Goal: Task Accomplishment & Management: Manage account settings

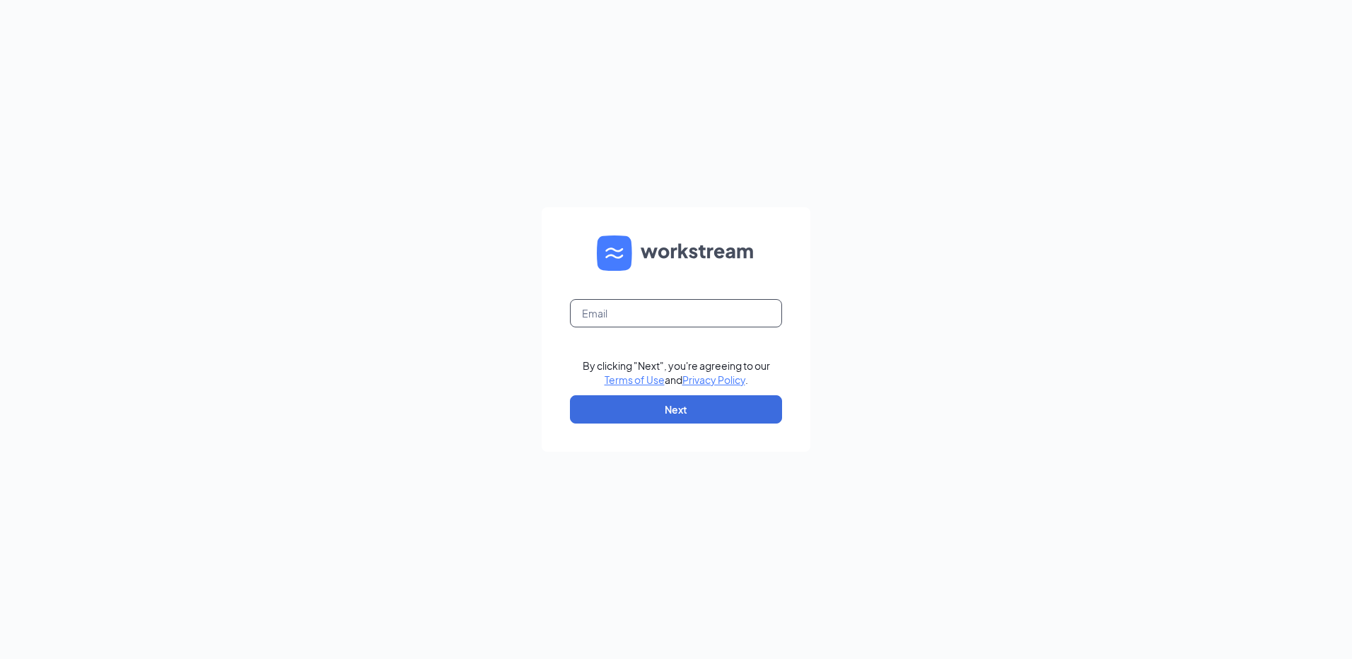
click at [611, 312] on input "text" at bounding box center [676, 313] width 212 height 28
type input "[EMAIL_ADDRESS][DOMAIN_NAME]"
click at [657, 409] on button "Next" at bounding box center [676, 409] width 212 height 28
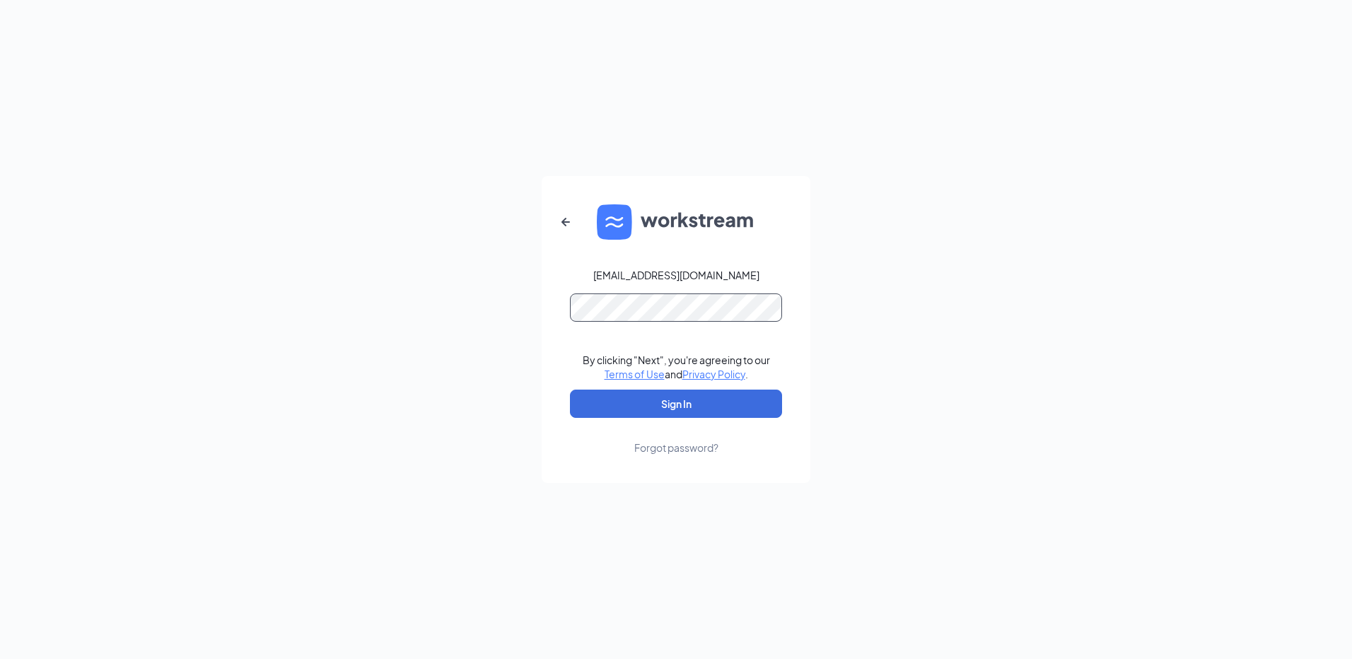
click at [570, 389] on button "Sign In" at bounding box center [676, 403] width 212 height 28
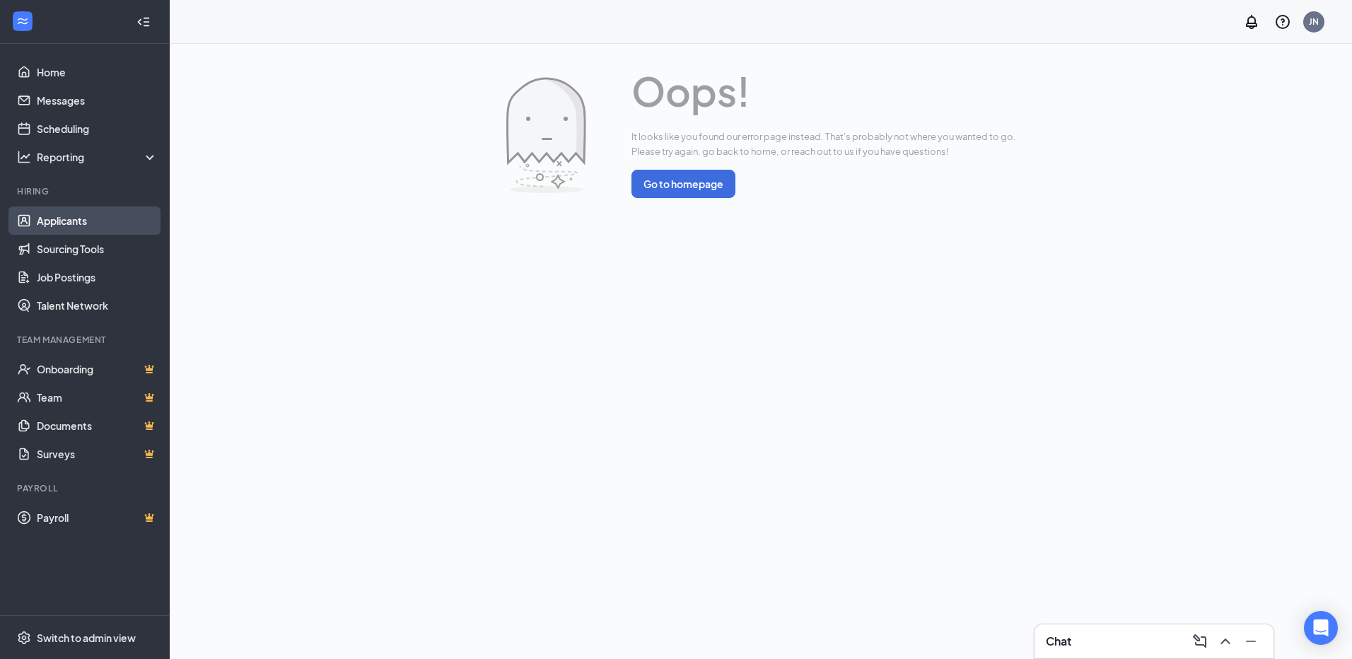
click at [61, 224] on link "Applicants" at bounding box center [97, 220] width 121 height 28
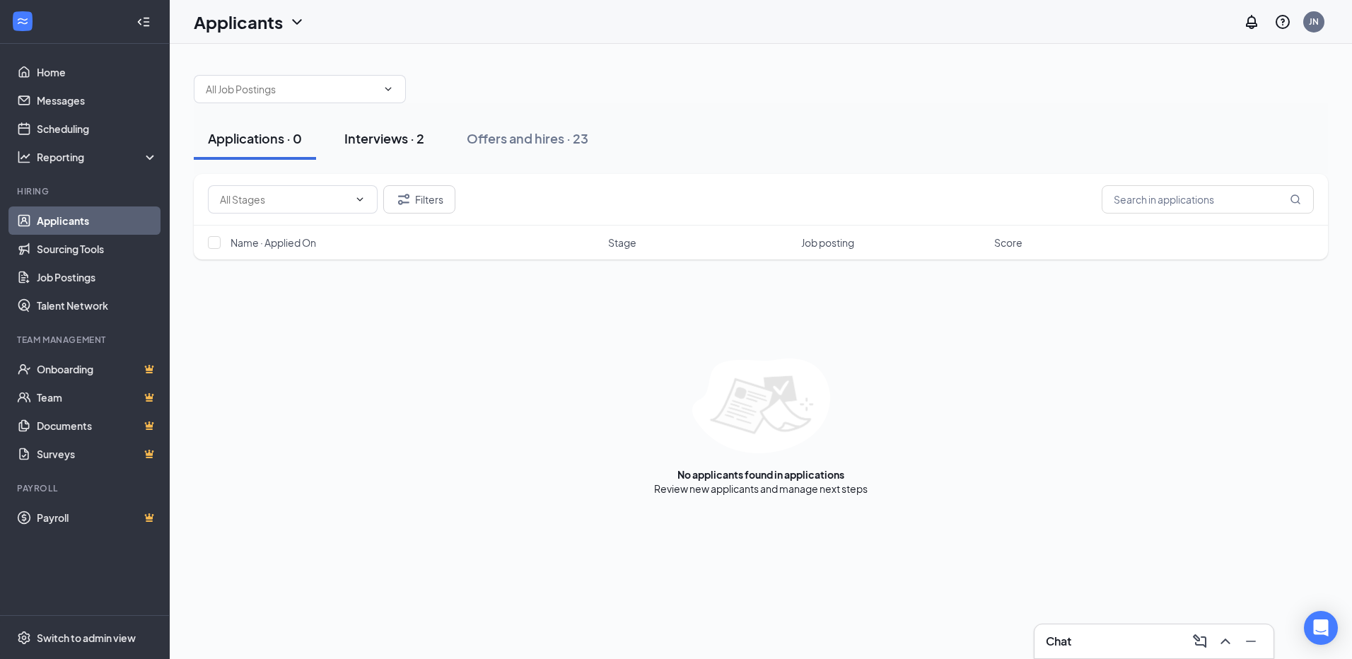
click at [403, 134] on div "Interviews · 2" at bounding box center [384, 138] width 80 height 18
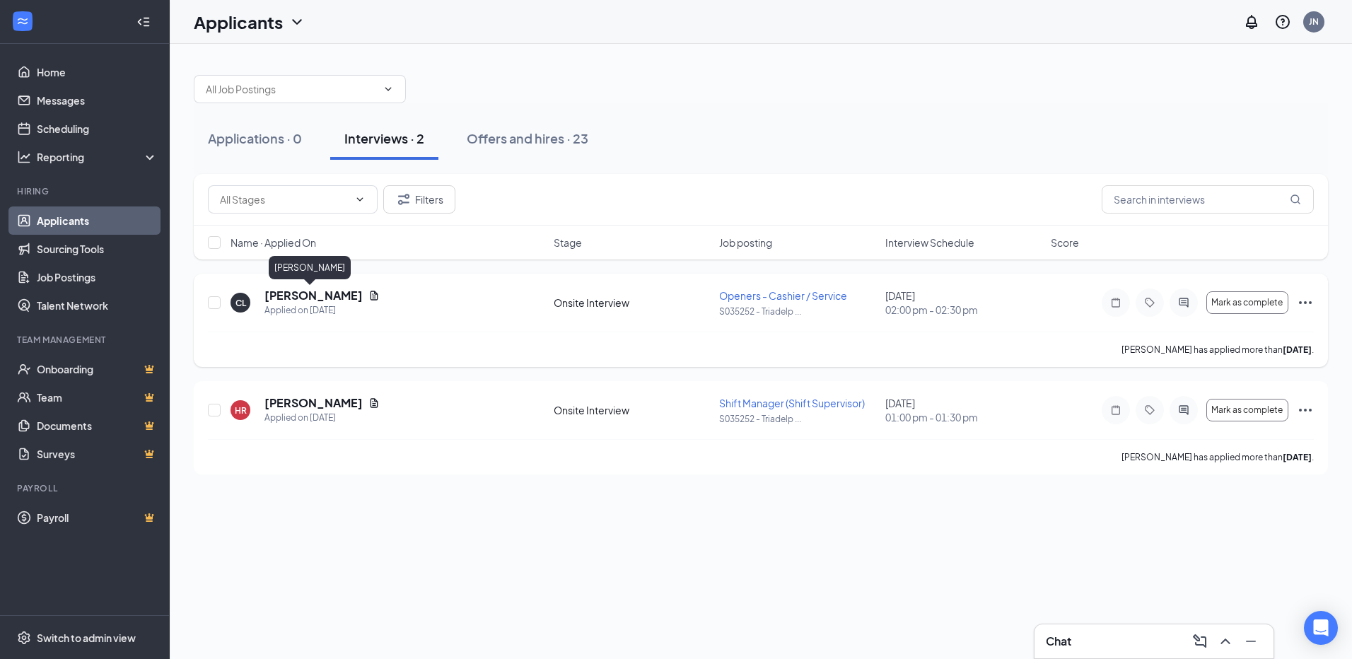
click at [334, 293] on h5 "[PERSON_NAME]" at bounding box center [313, 296] width 98 height 16
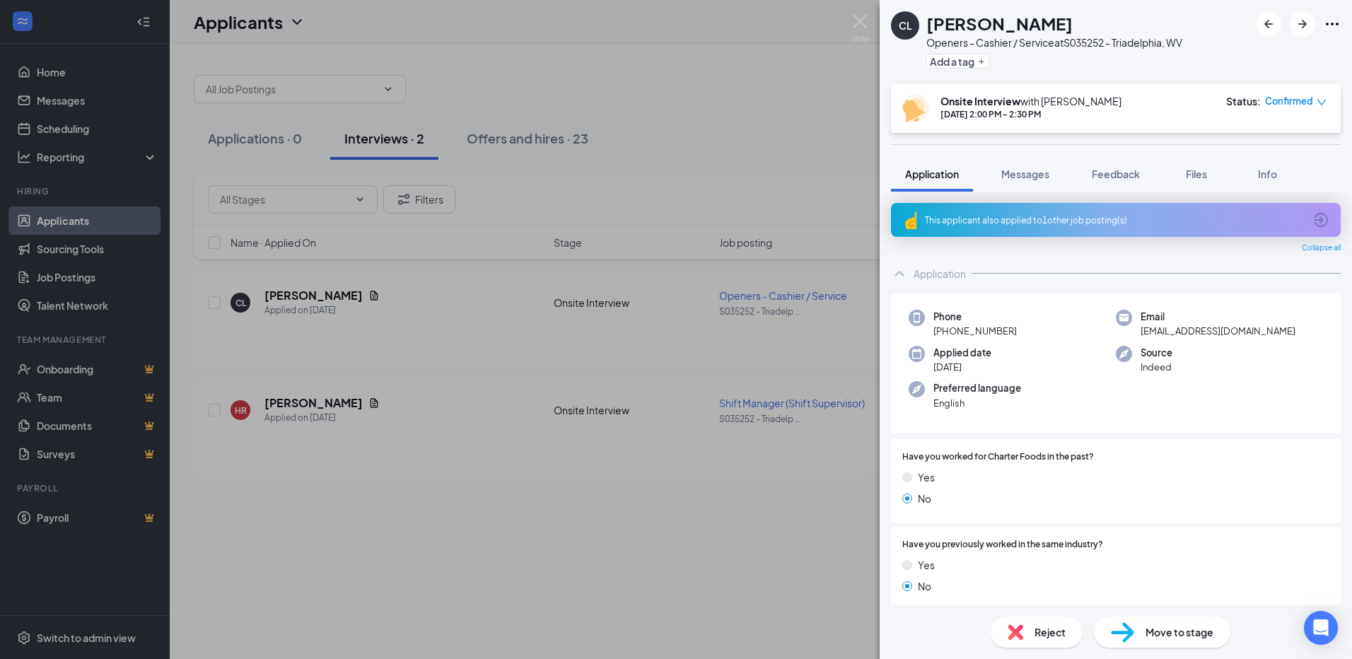
click at [1037, 218] on div "This applicant also applied to 1 other job posting(s)" at bounding box center [1114, 220] width 379 height 12
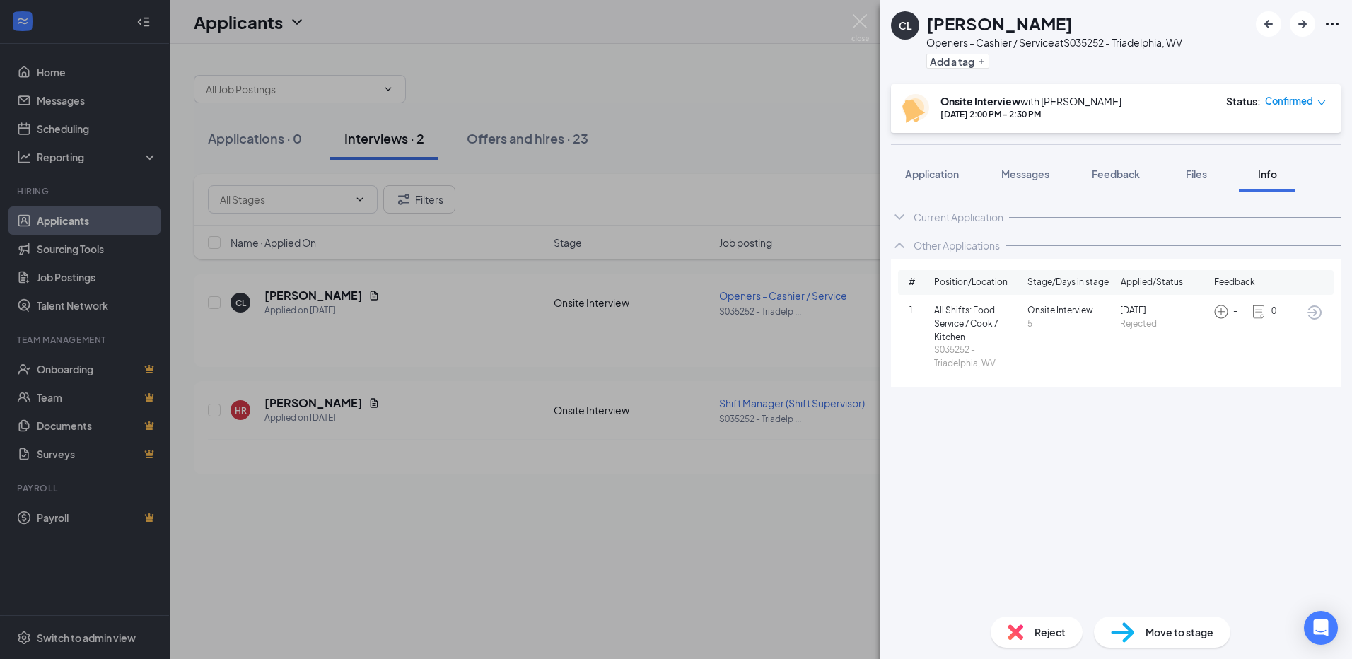
click at [946, 220] on div "Current Application" at bounding box center [958, 217] width 90 height 14
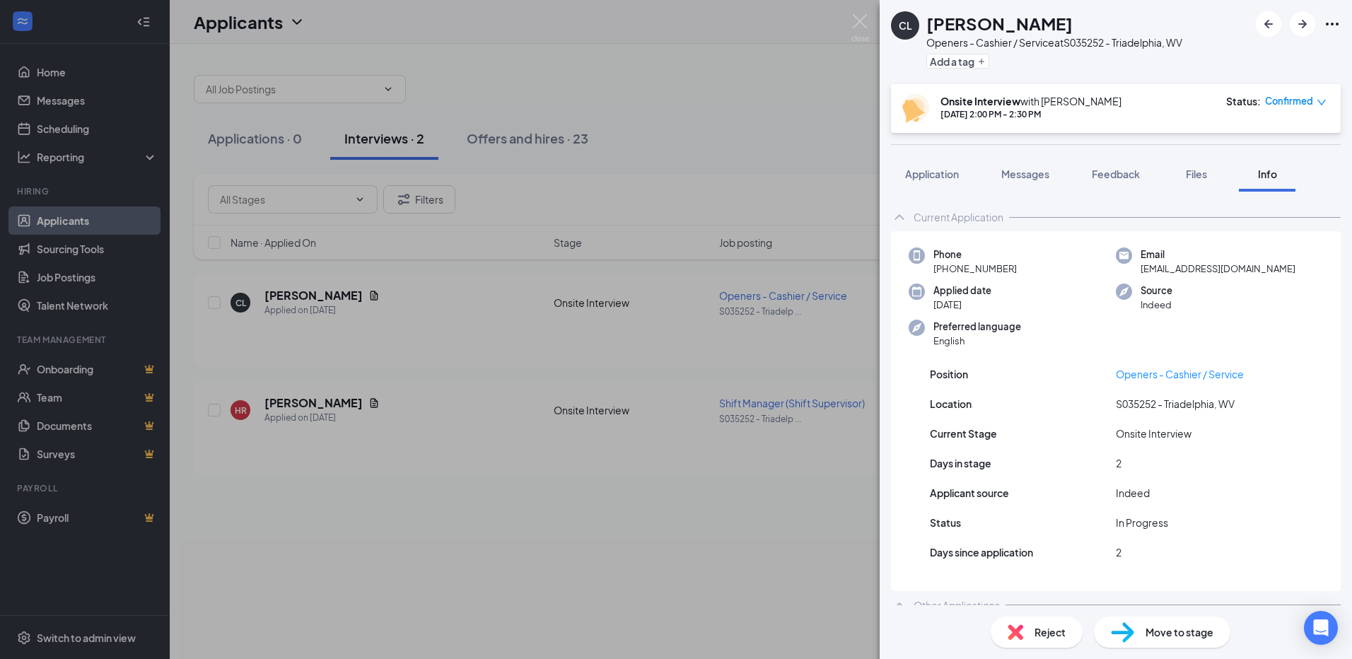
click at [937, 220] on div "Current Application" at bounding box center [958, 217] width 90 height 14
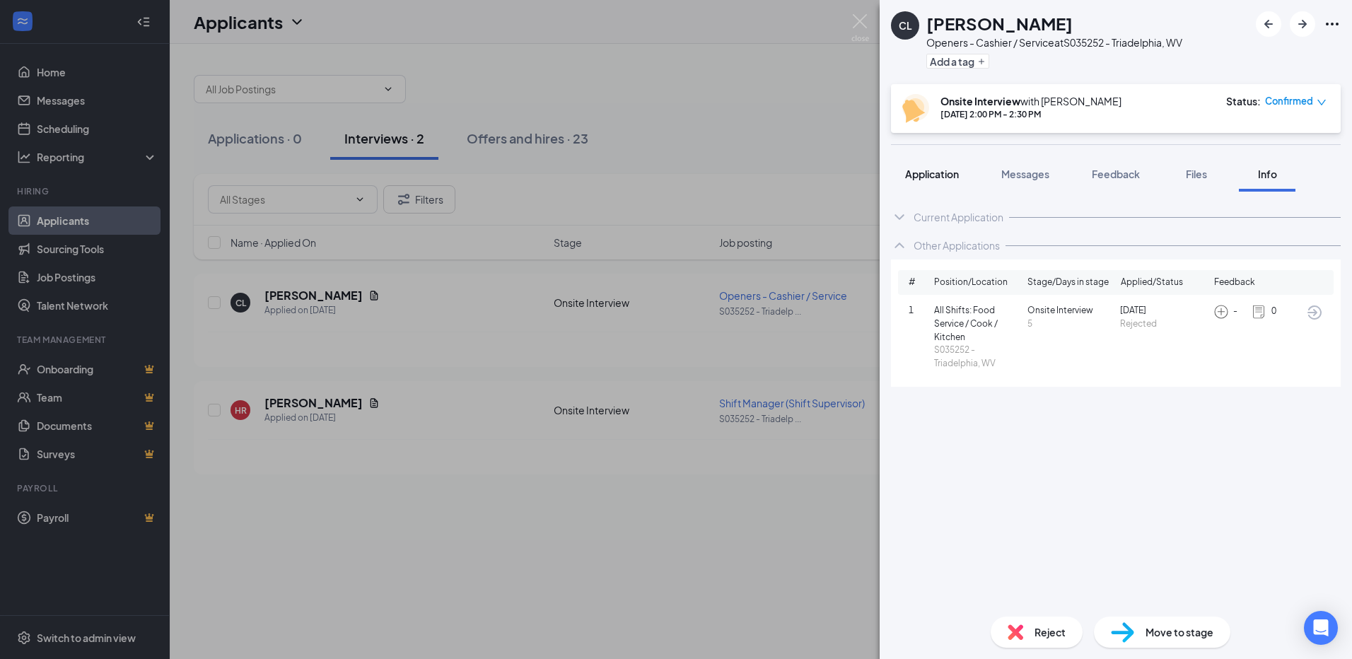
click at [937, 181] on button "Application" at bounding box center [932, 173] width 82 height 35
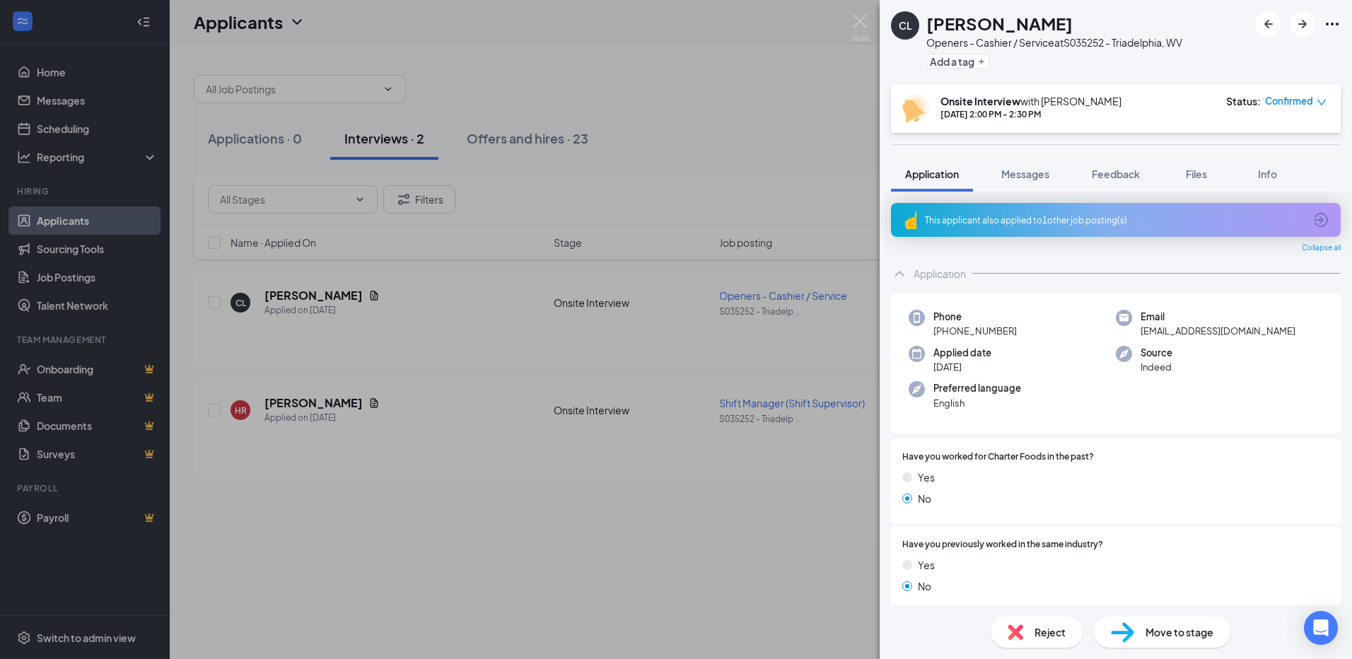
click at [1325, 24] on icon "Ellipses" at bounding box center [1331, 24] width 17 height 17
click at [1062, 640] on div "Reject" at bounding box center [1036, 631] width 92 height 31
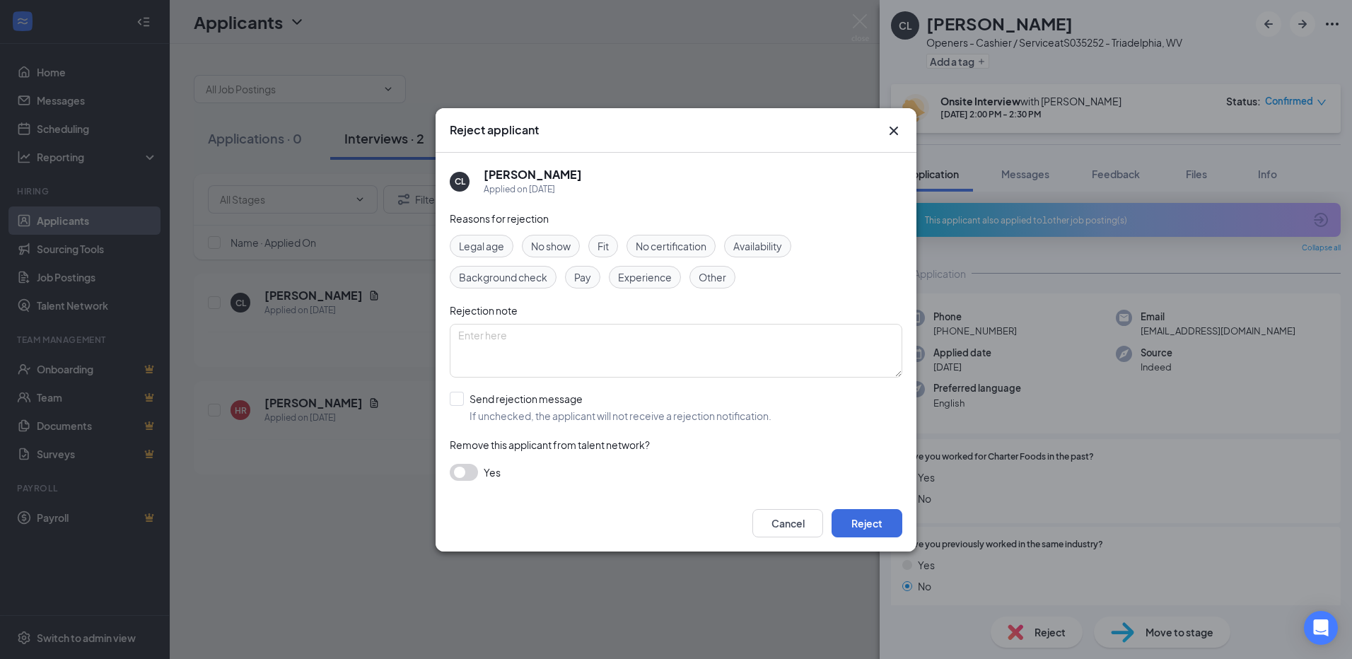
click at [558, 238] on span "No show" at bounding box center [551, 246] width 40 height 16
click at [554, 340] on textarea at bounding box center [676, 351] width 452 height 54
type textarea "N"
type textarea "Applied already, and no showed for his interview"
click at [874, 516] on button "Reject" at bounding box center [866, 523] width 71 height 28
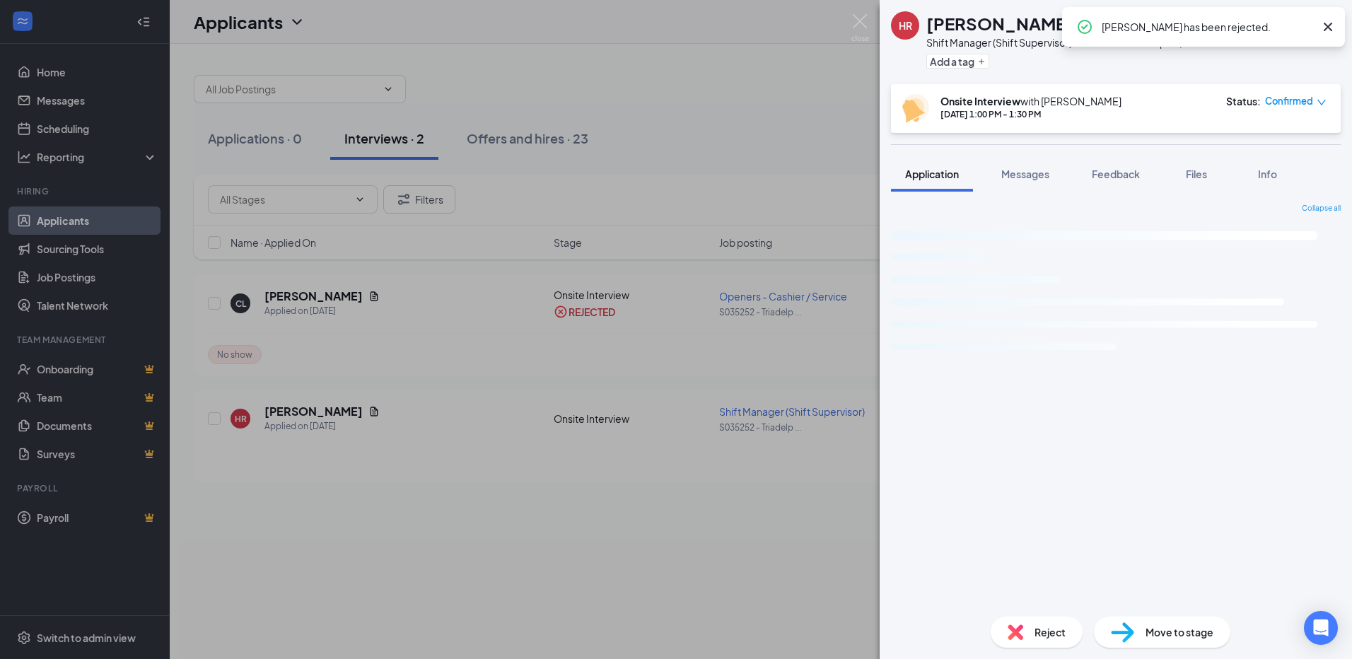
click at [857, 22] on img at bounding box center [860, 28] width 18 height 28
